Goal: Transaction & Acquisition: Purchase product/service

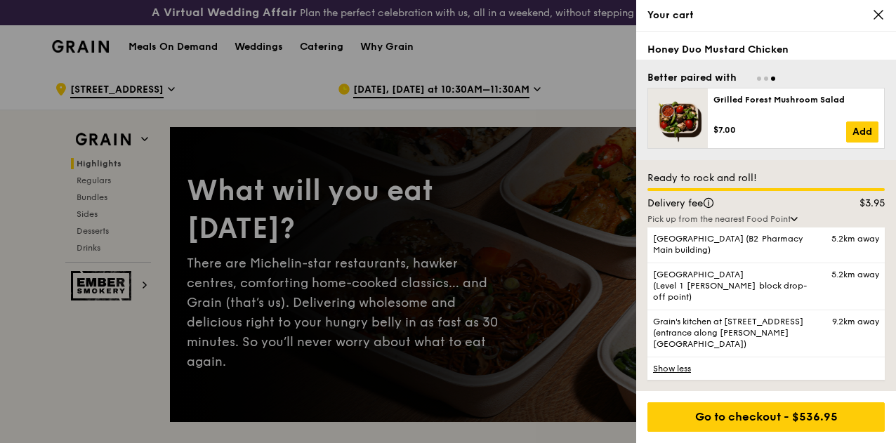
scroll to position [55, 0]
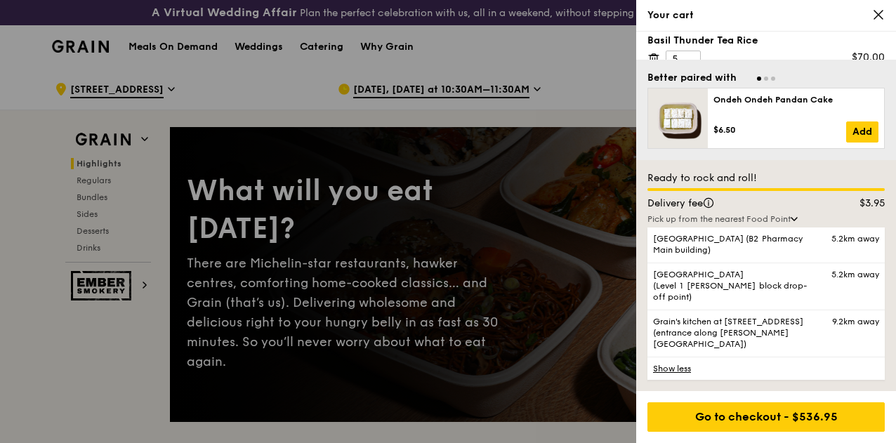
click at [874, 15] on icon at bounding box center [878, 14] width 13 height 13
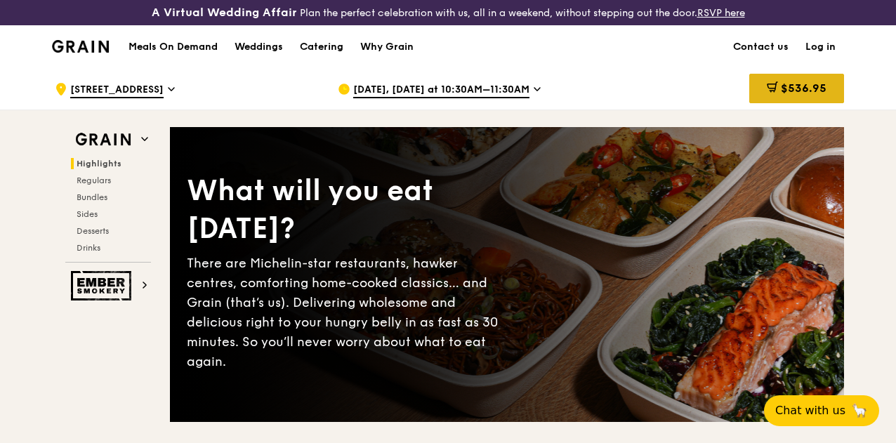
click at [782, 95] on span "$536.95" at bounding box center [804, 87] width 46 height 13
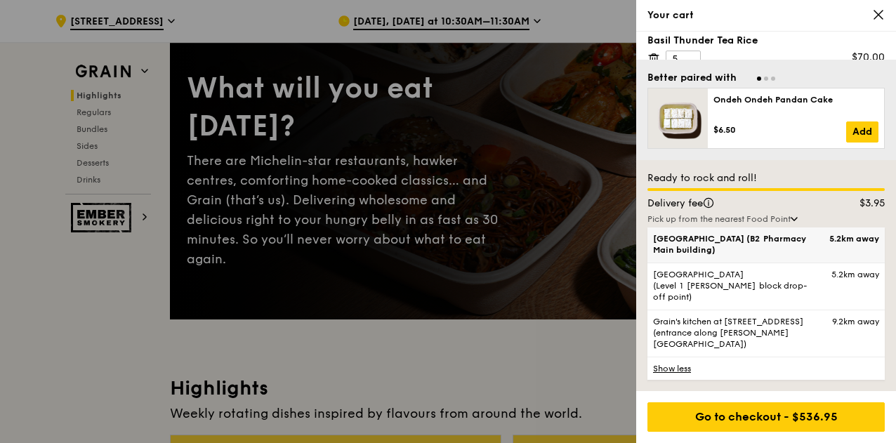
scroll to position [101, 0]
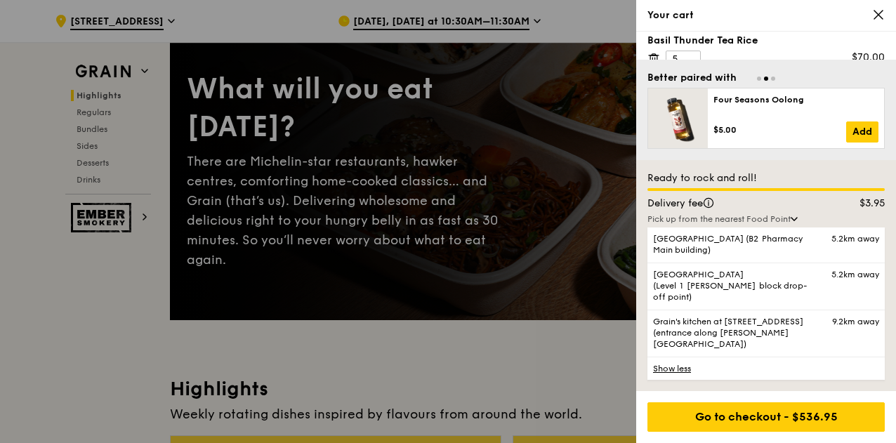
click at [787, 54] on div "Basil Thunder Tea Rice 5 $70.00" at bounding box center [766, 51] width 237 height 35
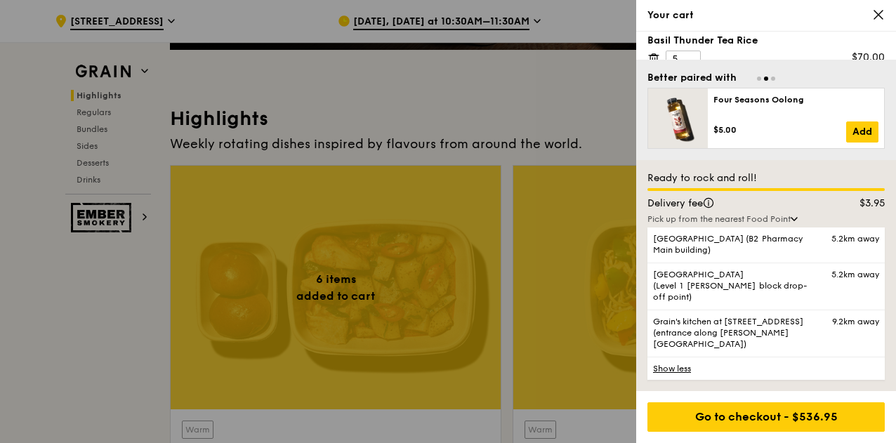
scroll to position [372, 0]
click at [671, 370] on link "Show less" at bounding box center [766, 368] width 237 height 23
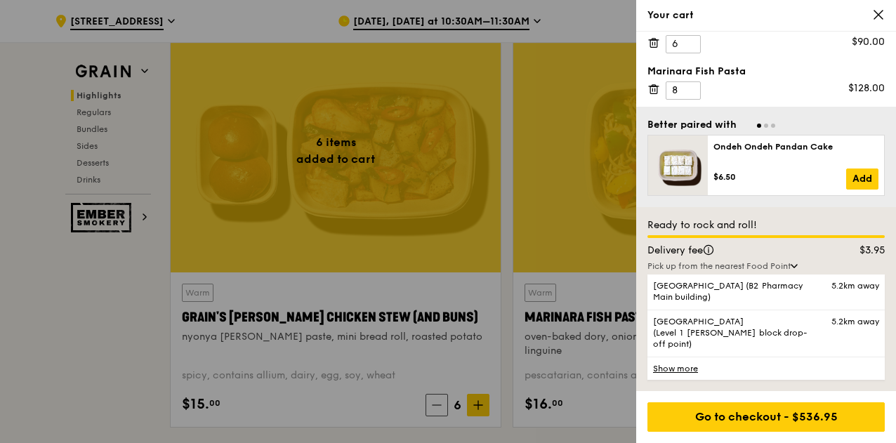
scroll to position [177, 0]
click at [698, 82] on input "8" at bounding box center [683, 91] width 35 height 18
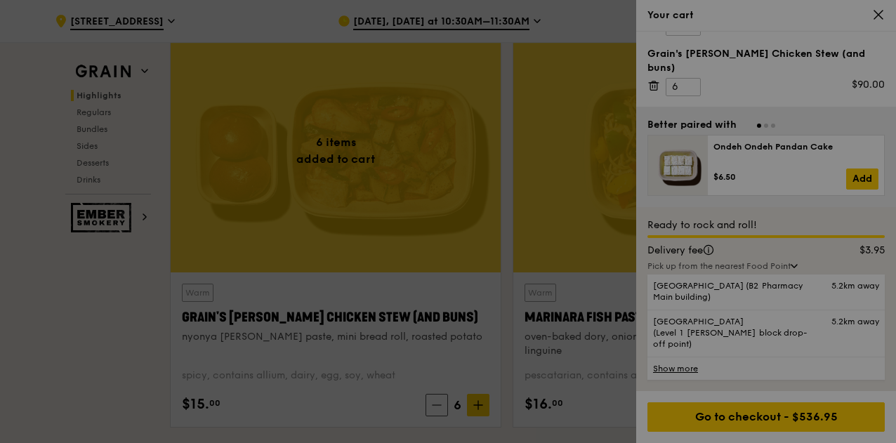
scroll to position [502, 0]
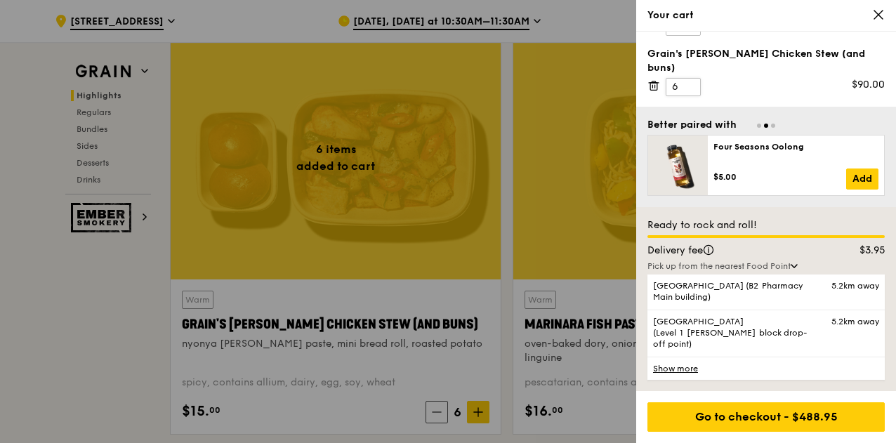
type input "5"
click at [679, 78] on input "6" at bounding box center [683, 87] width 35 height 18
type input "4"
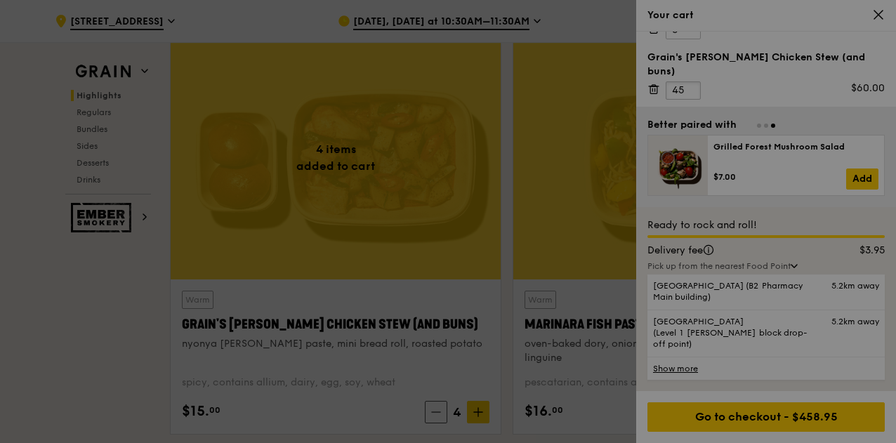
type input "4"
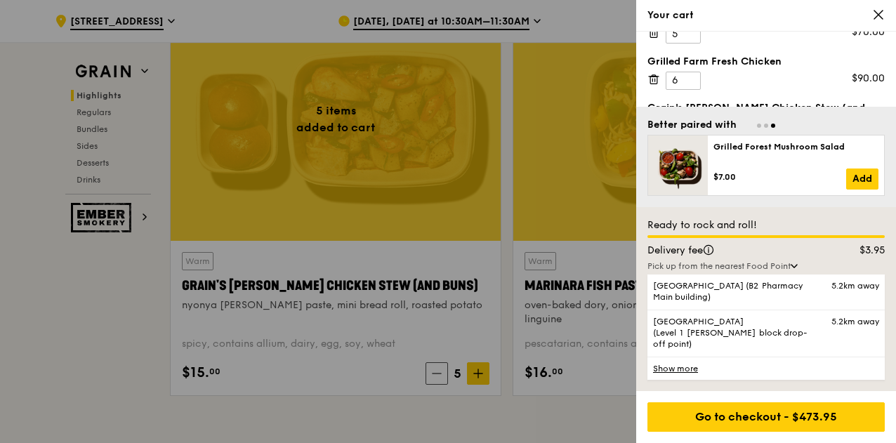
scroll to position [81, 0]
type input "5"
click at [688, 79] on input "5" at bounding box center [683, 80] width 35 height 18
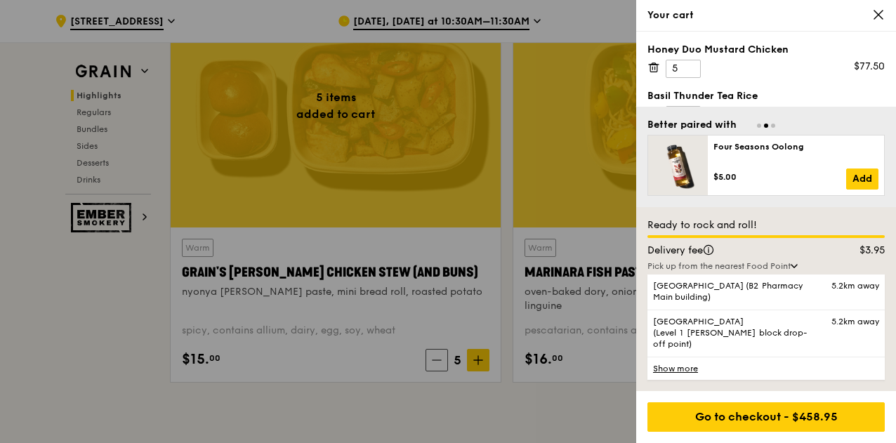
scroll to position [1, 0]
type input "4"
click at [686, 68] on input "4" at bounding box center [683, 68] width 35 height 18
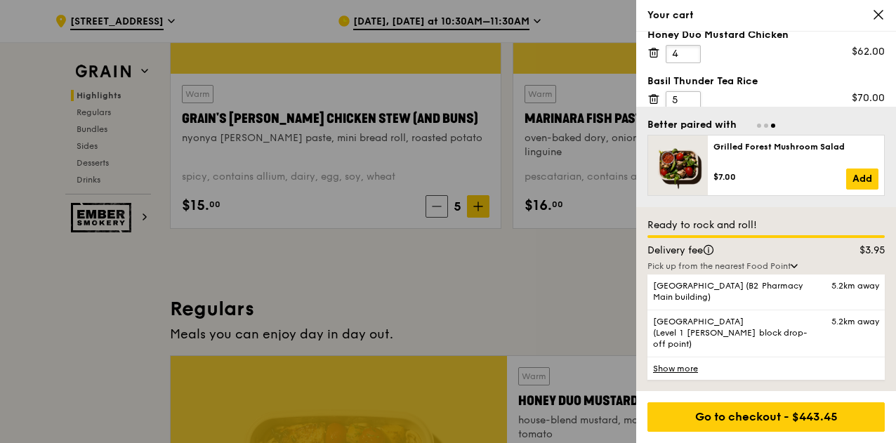
scroll to position [15, 0]
click at [679, 98] on input "5" at bounding box center [683, 100] width 35 height 18
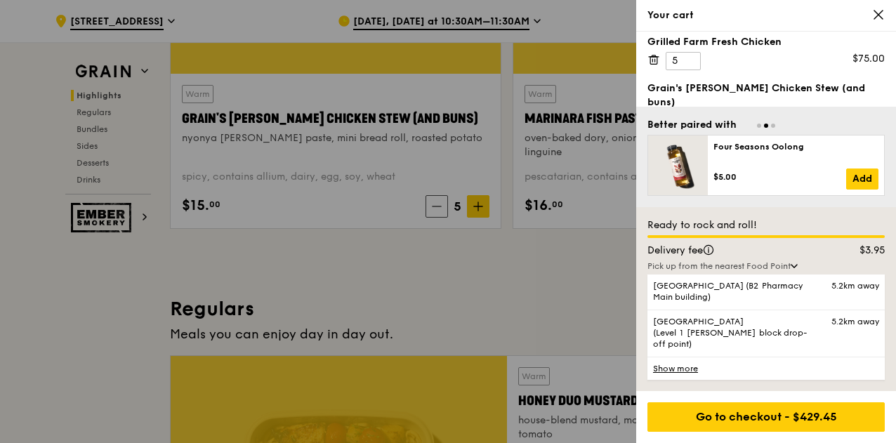
scroll to position [189, 0]
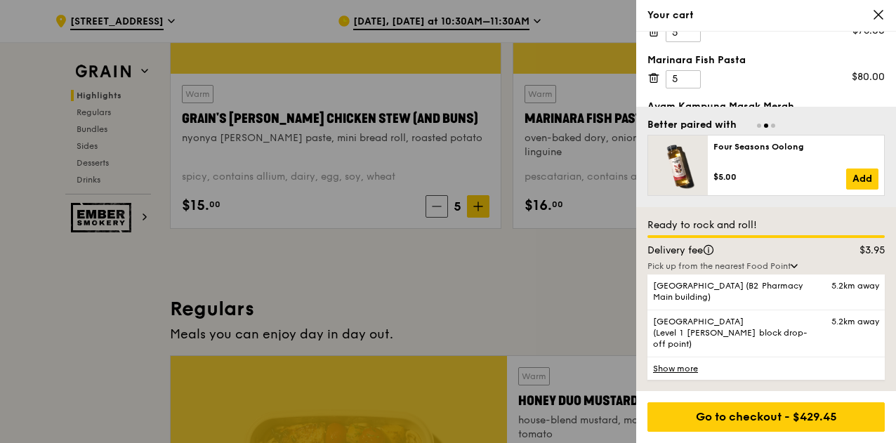
type input "4"
type input "6"
click at [687, 117] on input "6" at bounding box center [683, 126] width 35 height 18
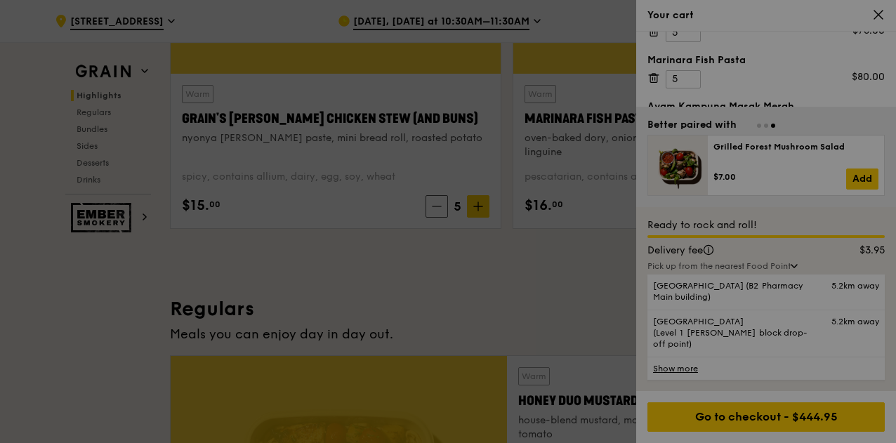
type input "6"
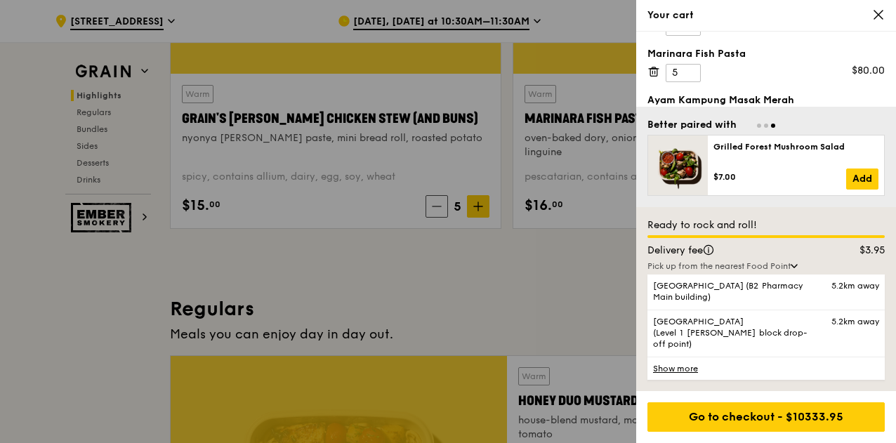
scroll to position [195, 0]
type input "4"
type input "6"
click at [687, 64] on input "6" at bounding box center [683, 73] width 35 height 18
type input "4"
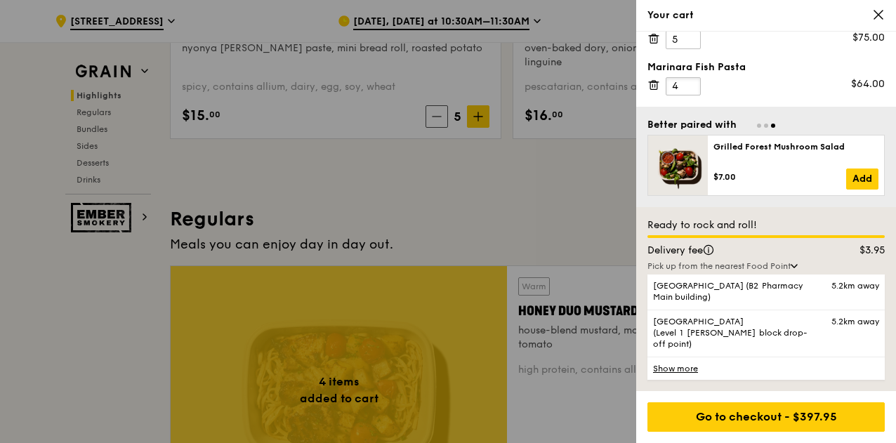
scroll to position [184, 0]
type input "5"
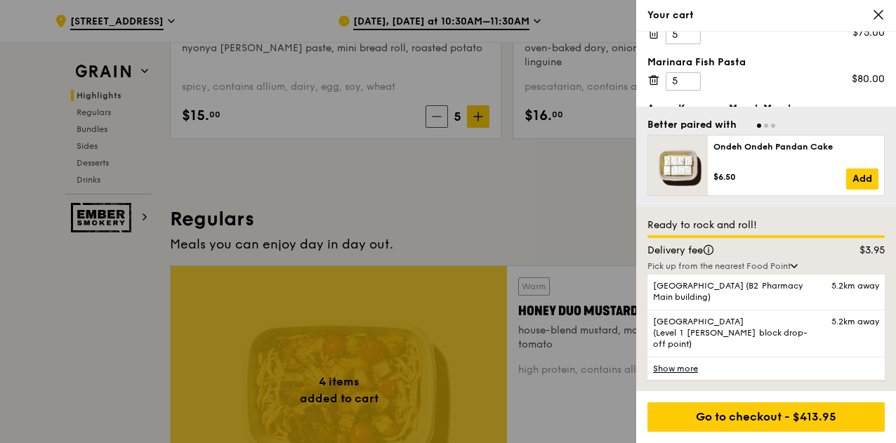
type input "3"
click at [688, 119] on input "3" at bounding box center [683, 128] width 35 height 18
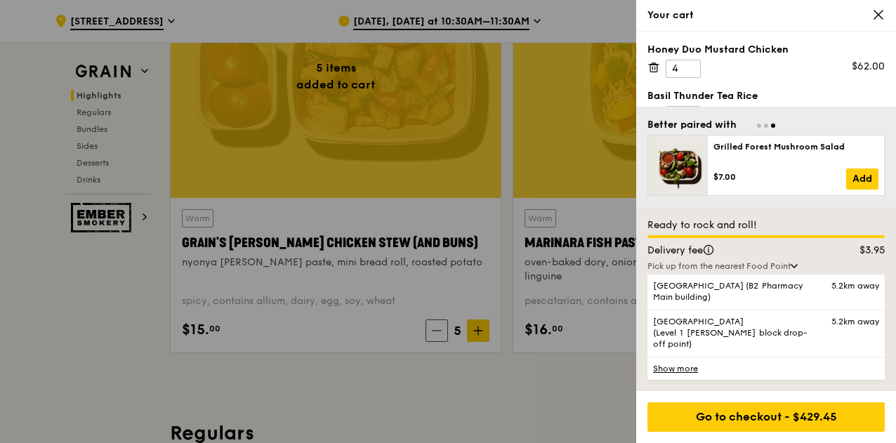
scroll to position [582, 0]
type input "5"
click at [680, 63] on input "4" at bounding box center [683, 69] width 35 height 18
type input "5"
click at [686, 112] on input "3" at bounding box center [683, 115] width 35 height 18
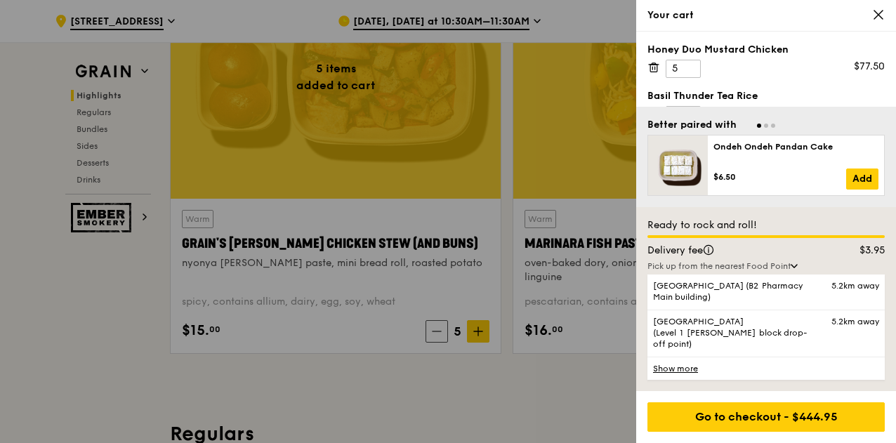
scroll to position [4, 0]
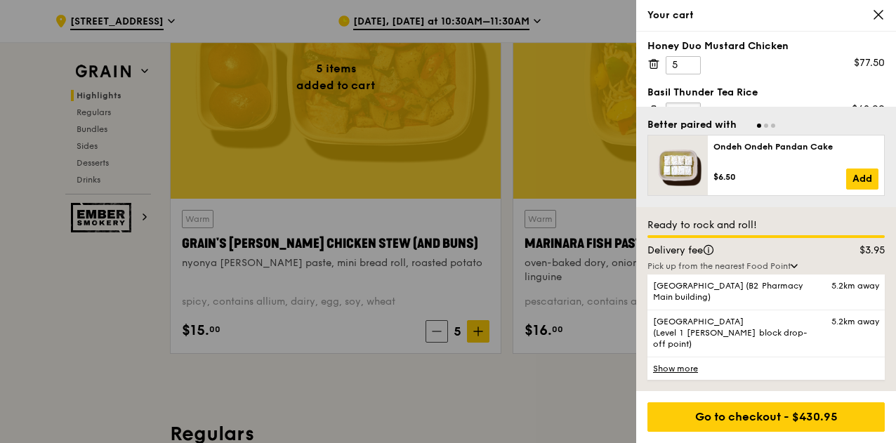
click at [693, 106] on input "4" at bounding box center [683, 112] width 35 height 18
type input "5"
click at [693, 106] on input "5" at bounding box center [683, 112] width 35 height 18
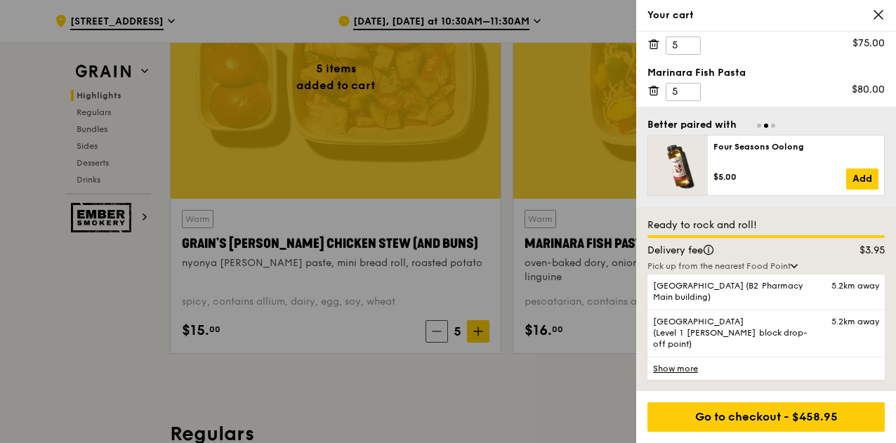
scroll to position [198, 0]
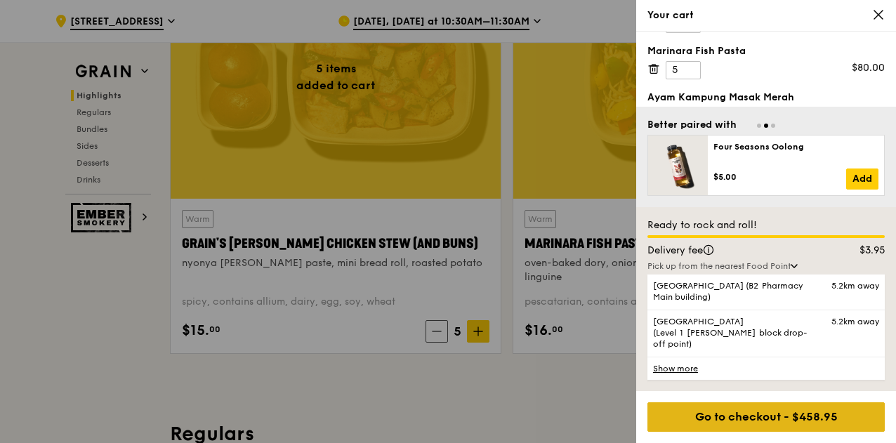
click at [737, 430] on div "Go to checkout - $458.95" at bounding box center [766, 417] width 237 height 30
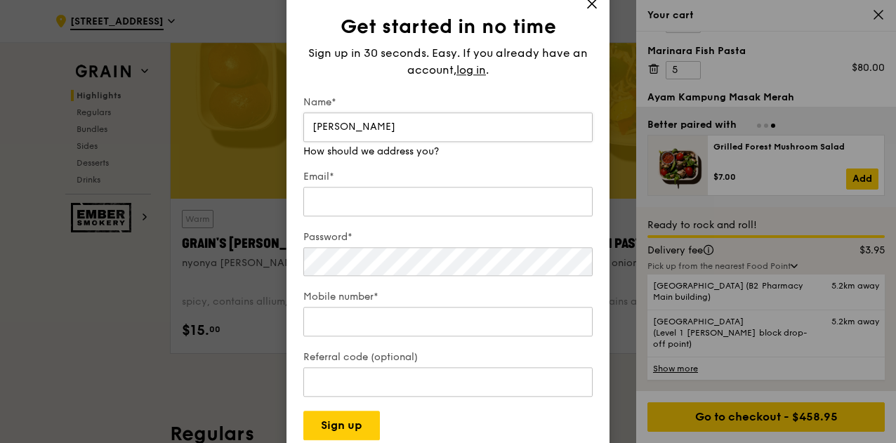
type input "Kia Wei"
type input "L"
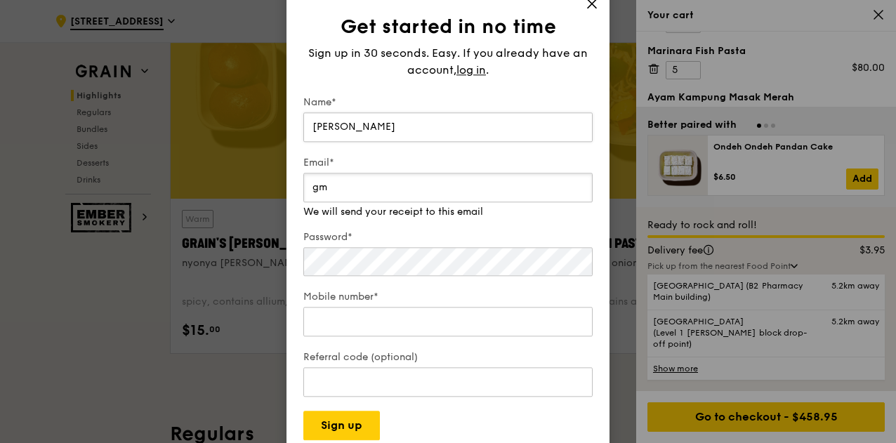
type input "g"
type input "k"
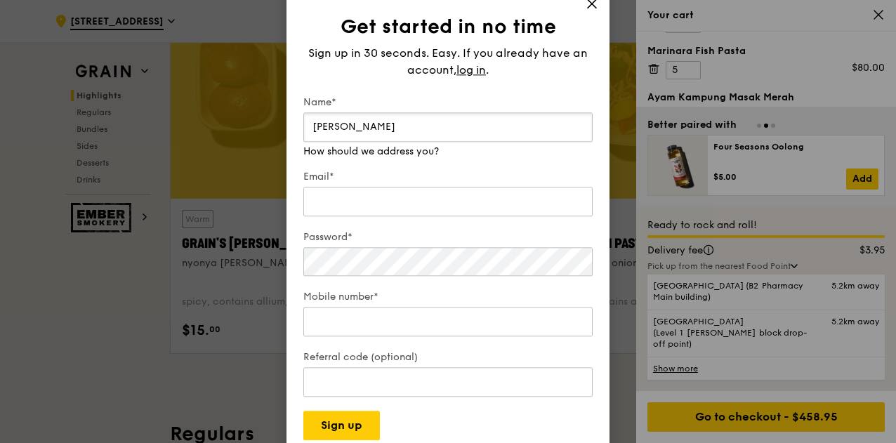
click at [452, 140] on input "Kia Wei" at bounding box center [447, 127] width 289 height 30
drag, startPoint x: 444, startPoint y: 137, endPoint x: 33, endPoint y: 44, distance: 421.2
click at [33, 44] on div "Get started in no time Sign up in 30 seconds. Easy. If you already have an acco…" at bounding box center [448, 221] width 896 height 443
type input "Sally Garrow"
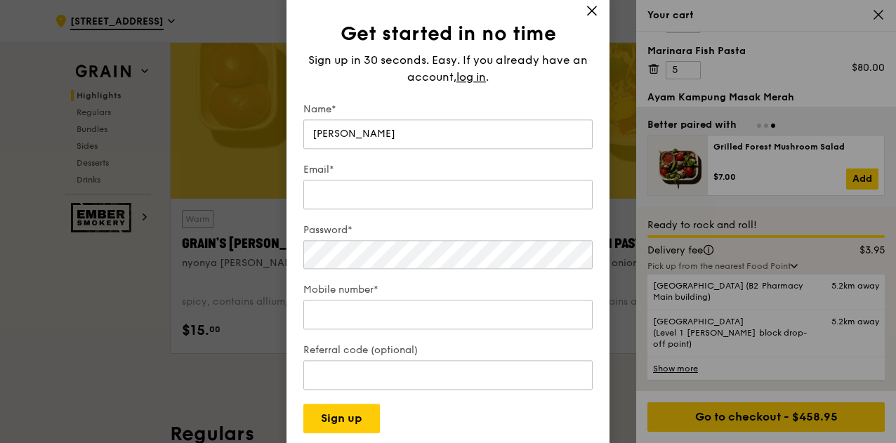
click at [322, 183] on div "Email*" at bounding box center [447, 187] width 289 height 49
click at [335, 211] on div "Email*" at bounding box center [447, 187] width 289 height 49
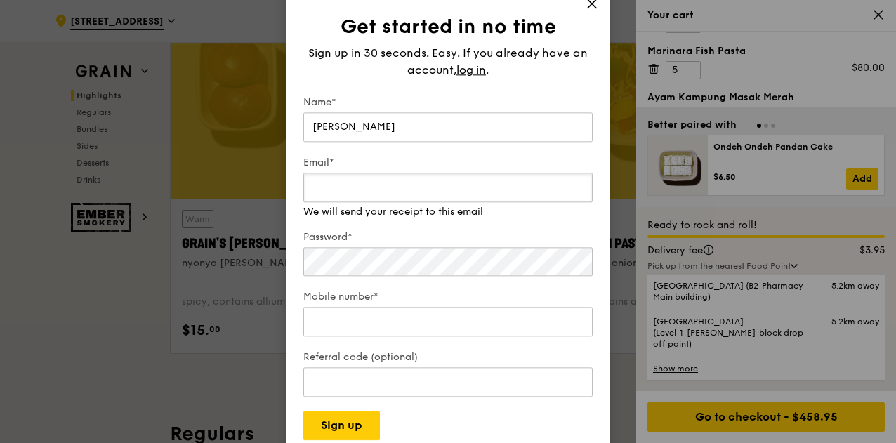
click at [333, 209] on div "Email* We will send your receipt to this email" at bounding box center [447, 187] width 289 height 63
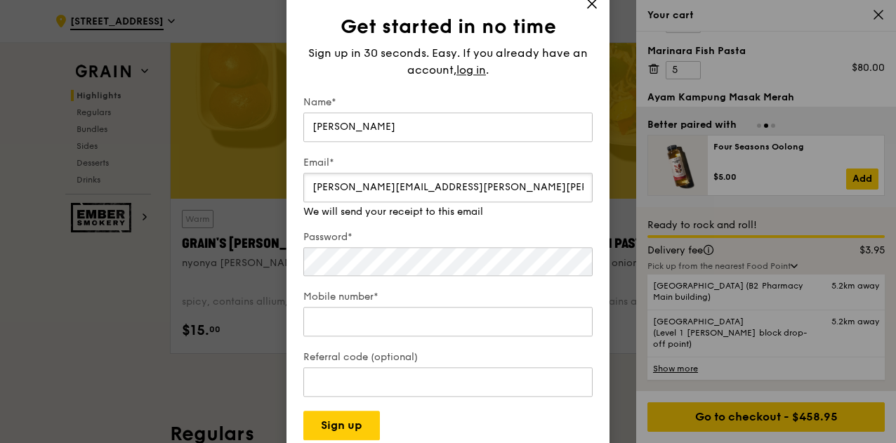
type input "sally.garrow@stryker.com"
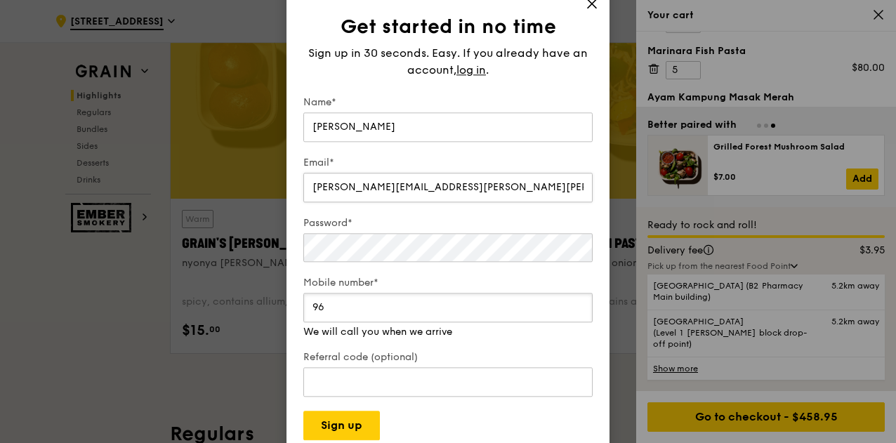
type input "9"
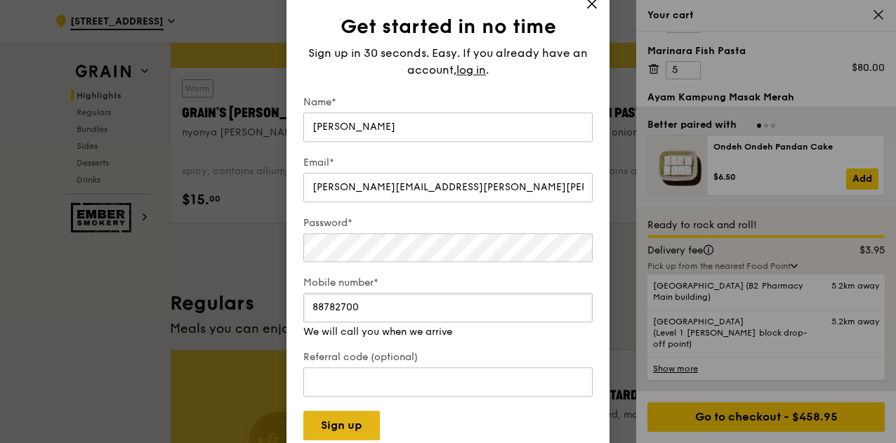
type input "88782700"
click at [347, 432] on div "Get started in no time Sign up in 30 seconds. Easy. If you already have an acco…" at bounding box center [448, 221] width 323 height 471
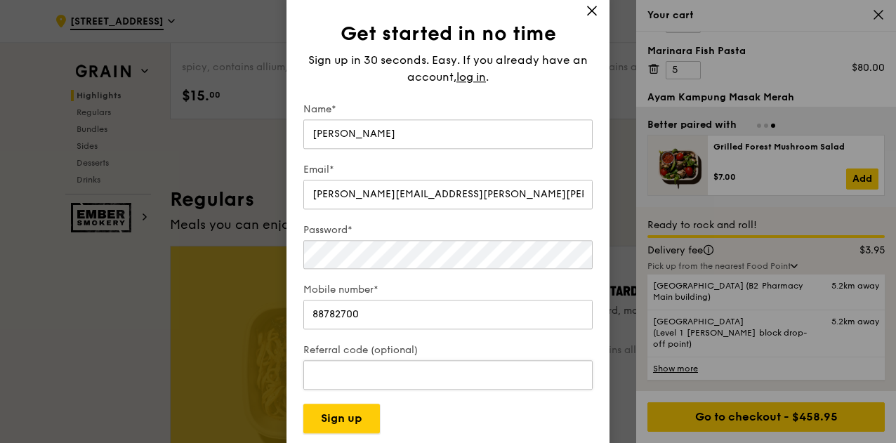
scroll to position [817, 0]
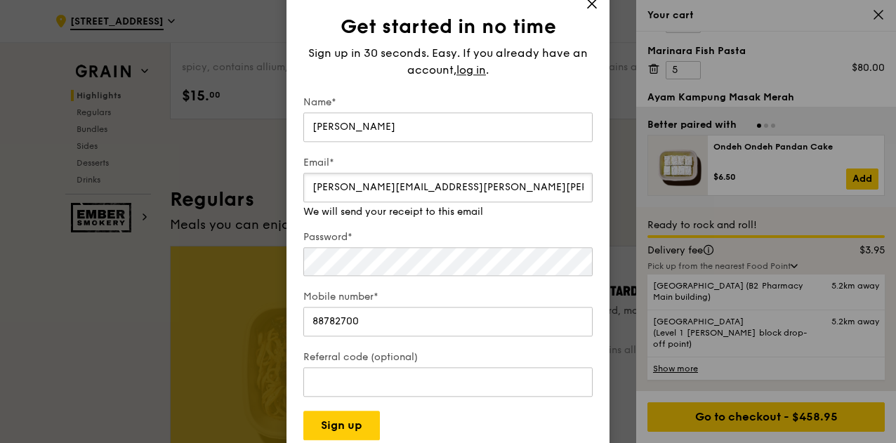
drag, startPoint x: 445, startPoint y: 192, endPoint x: 109, endPoint y: 137, distance: 340.2
click at [109, 137] on div "Get started in no time Sign up in 30 seconds. Easy. If you already have an acco…" at bounding box center [448, 221] width 896 height 443
type input "kiawei.law@stryker.com"
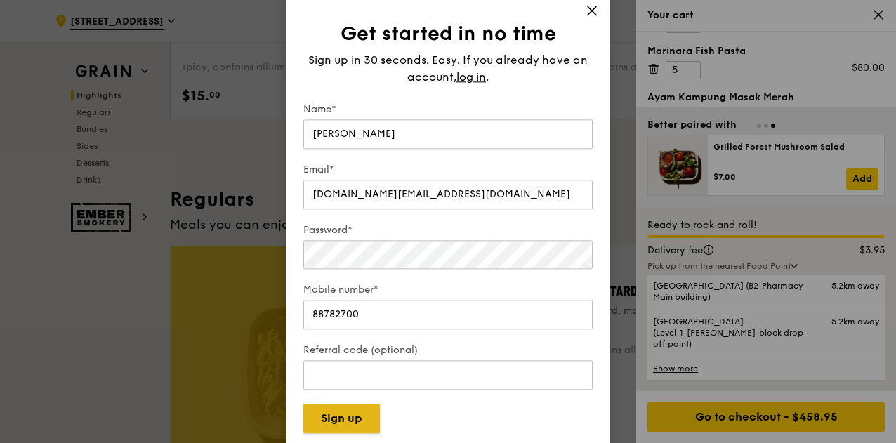
click at [328, 414] on button "Sign up" at bounding box center [341, 419] width 77 height 30
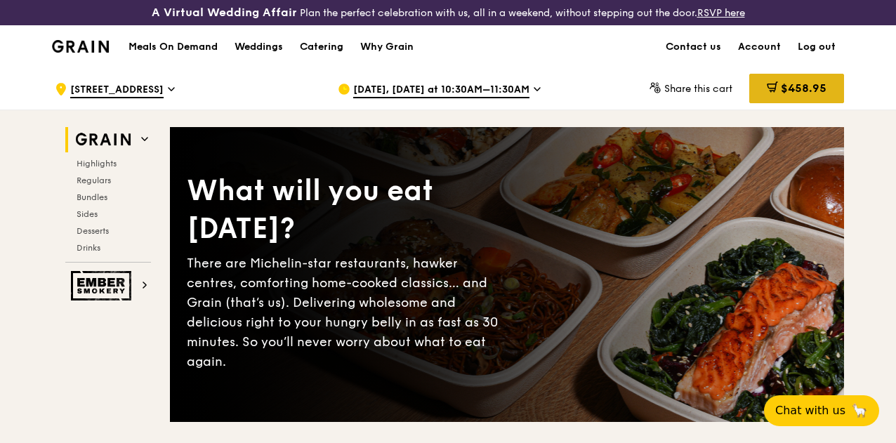
click at [787, 95] on span "$458.95" at bounding box center [804, 87] width 46 height 13
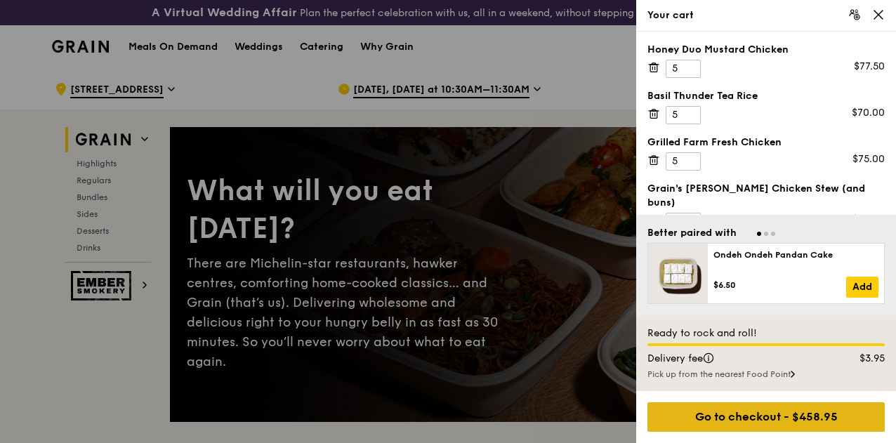
click at [753, 414] on div "Go to checkout - $458.95" at bounding box center [766, 417] width 237 height 30
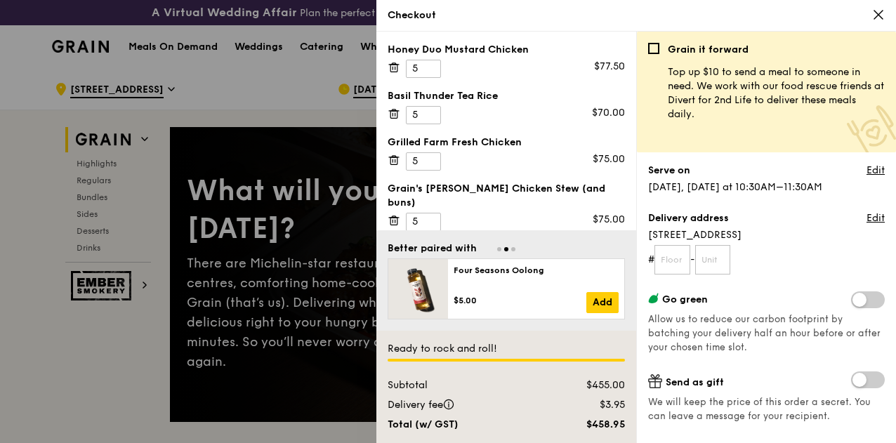
scroll to position [118, 0]
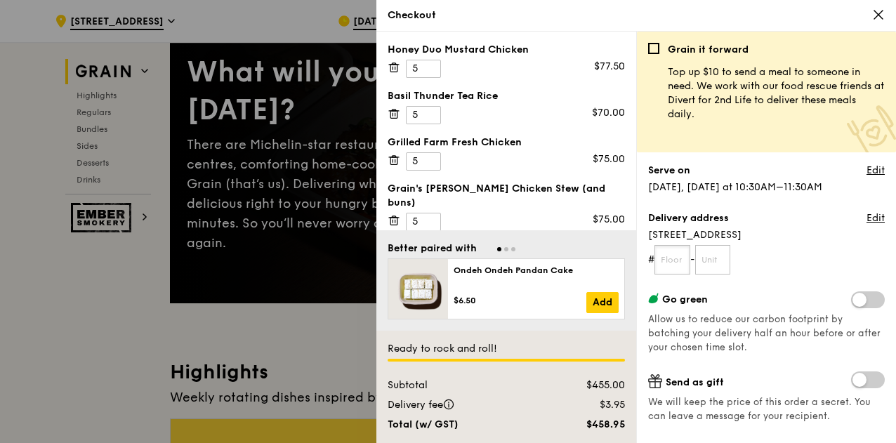
click at [681, 268] on input "text" at bounding box center [673, 260] width 36 height 30
type input "09"
click at [723, 256] on input "text" at bounding box center [713, 260] width 36 height 30
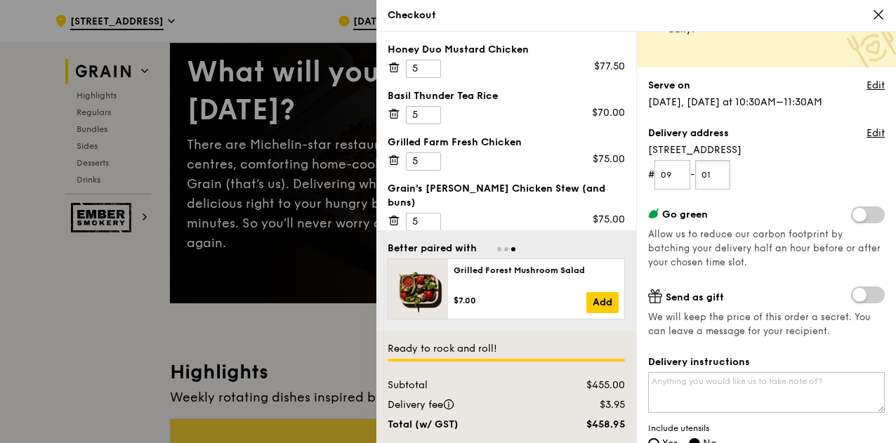
type input "01"
click at [761, 277] on div "Grain it forward Top up $10 to send a meal to someone in need. We work with our…" at bounding box center [766, 158] width 237 height 400
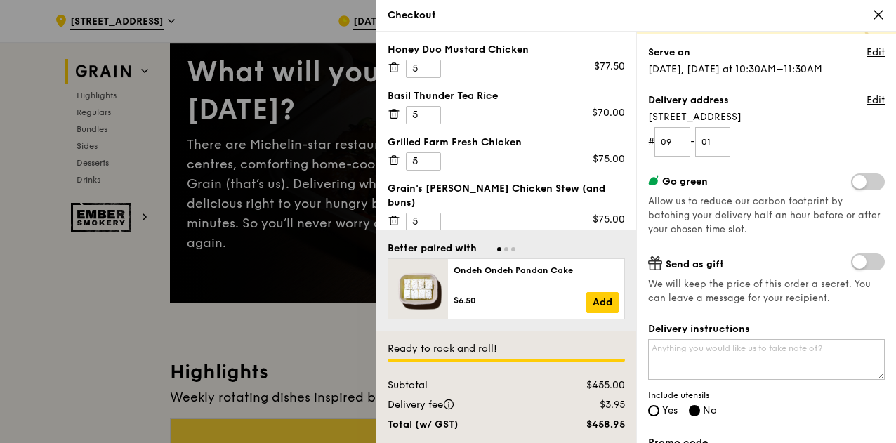
scroll to position [119, 0]
click at [720, 366] on textarea "Delivery instructions" at bounding box center [766, 359] width 237 height 41
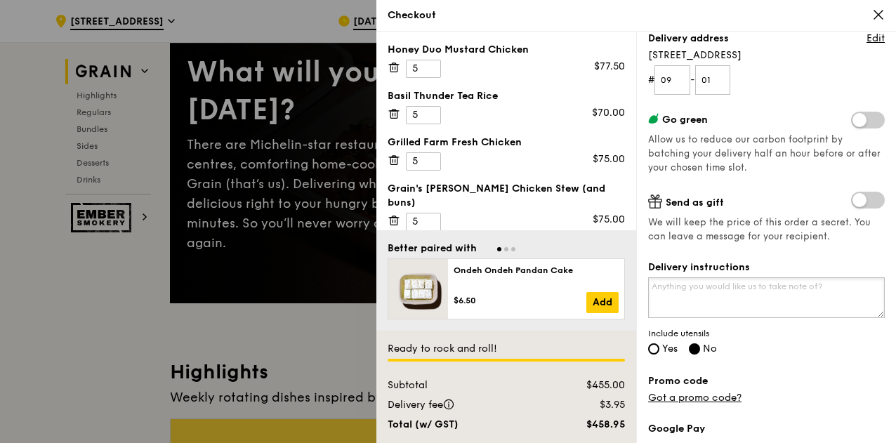
scroll to position [179, 0]
click at [659, 336] on span "Include utensils" at bounding box center [766, 334] width 237 height 11
click at [652, 351] on input "Yes" at bounding box center [653, 349] width 11 height 11
radio input "true"
radio input "false"
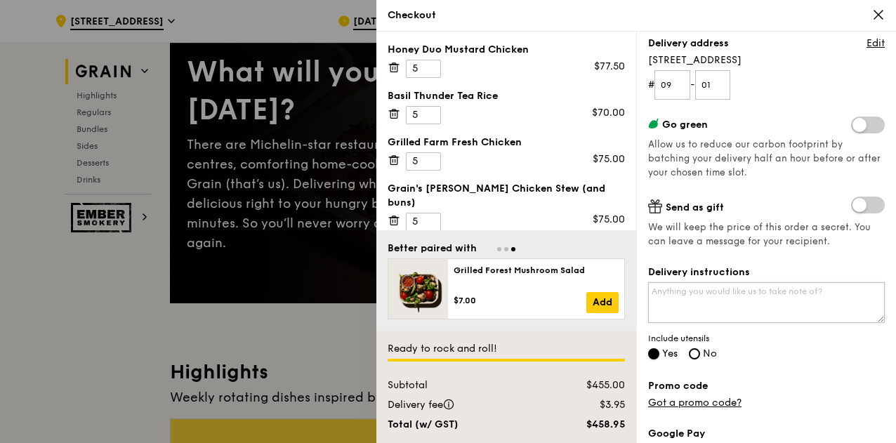
scroll to position [175, 0]
click at [739, 291] on textarea "Delivery instructions" at bounding box center [766, 302] width 237 height 41
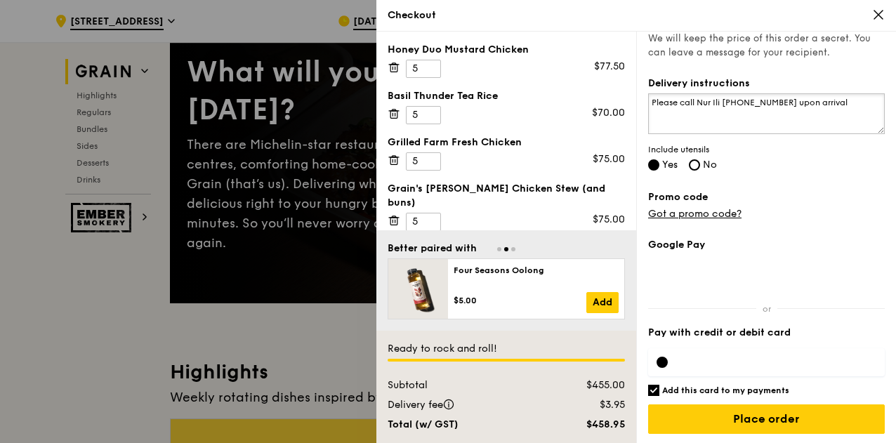
scroll to position [261, 0]
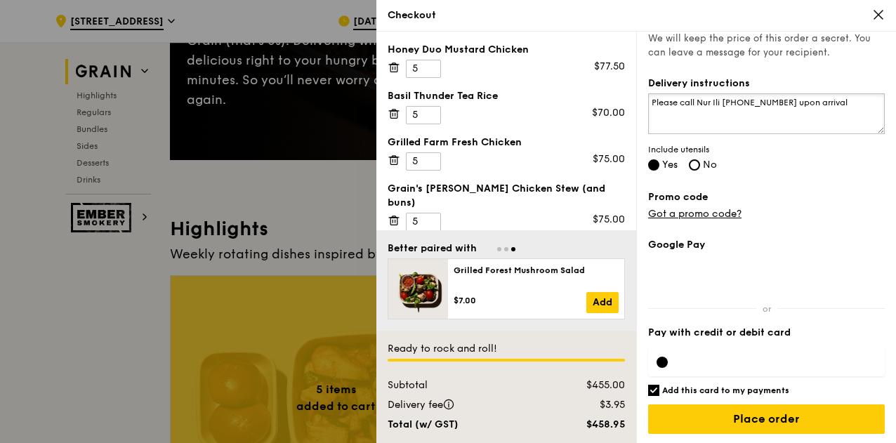
type textarea "Please call Nur Ili [PHONE_NUMBER] upon arrival"
click at [652, 390] on input "Add this card to my payments" at bounding box center [653, 390] width 11 height 11
checkbox input "false"
click at [756, 351] on div at bounding box center [766, 362] width 237 height 28
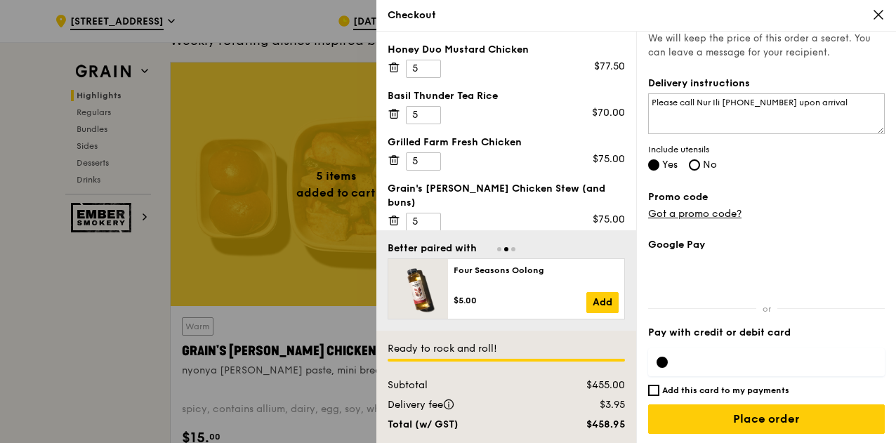
scroll to position [474, 0]
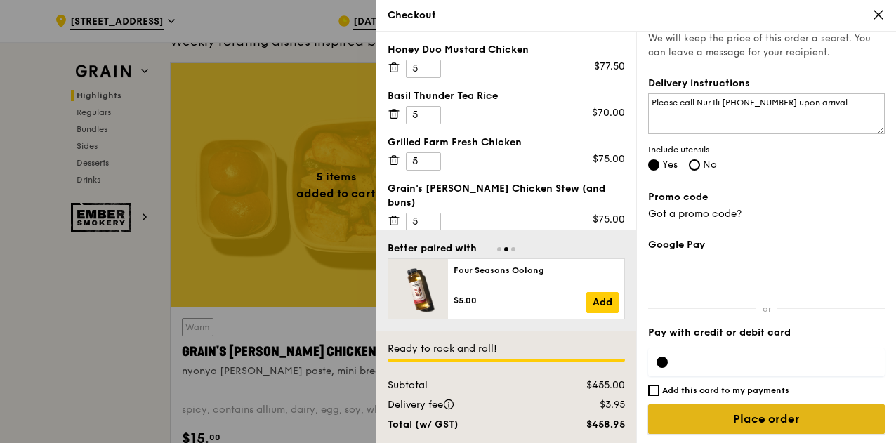
click at [745, 419] on input "Place order" at bounding box center [766, 420] width 237 height 30
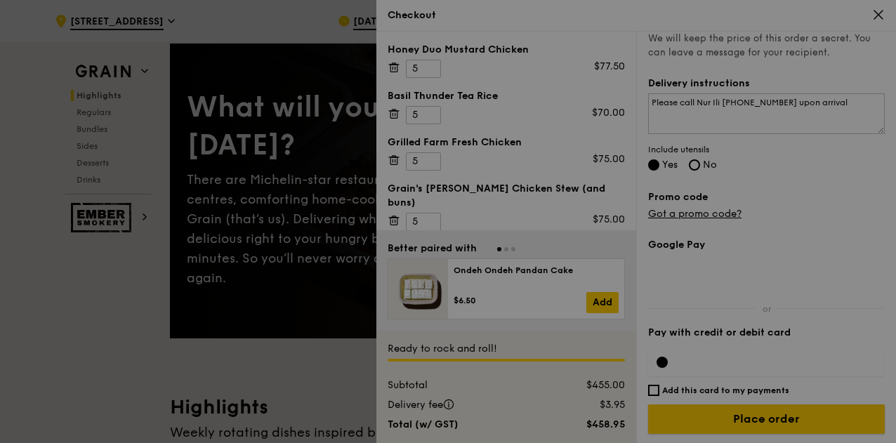
scroll to position [0, 0]
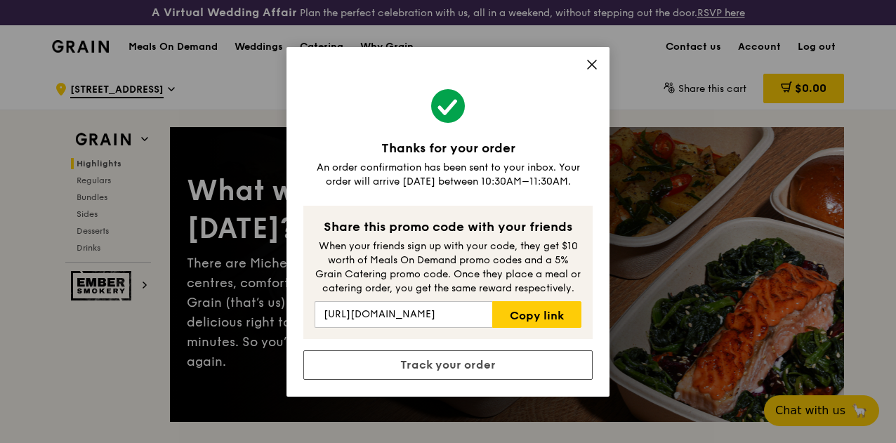
click at [596, 64] on icon at bounding box center [592, 64] width 13 height 13
